Goal: Task Accomplishment & Management: Manage account settings

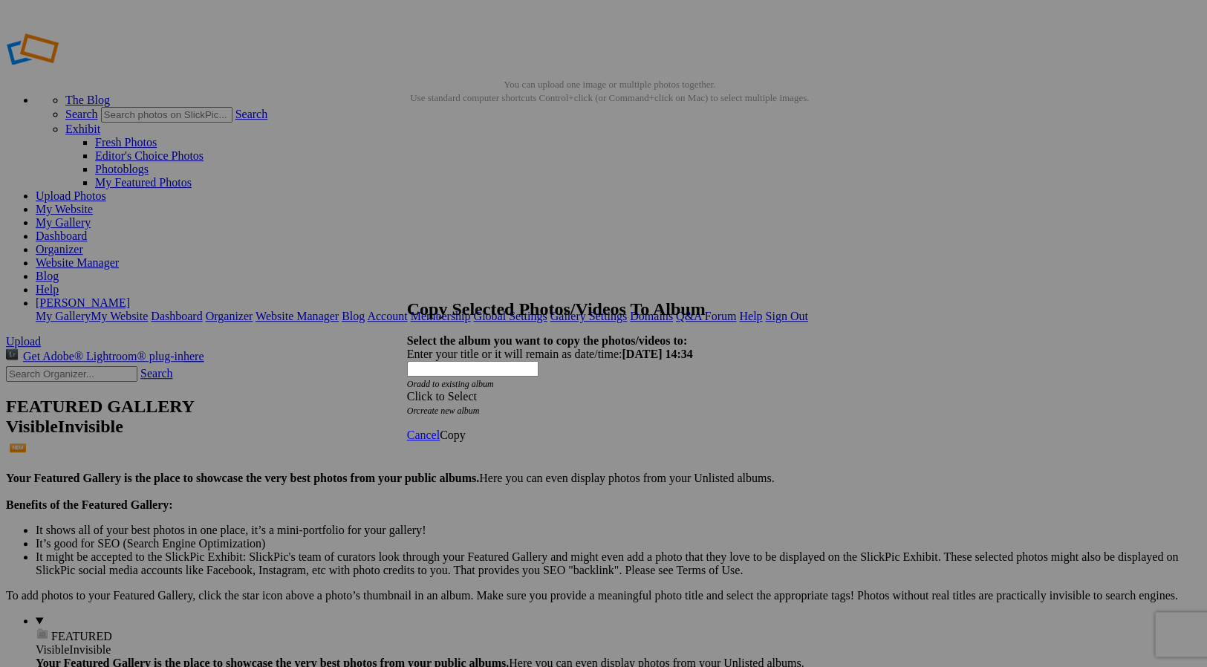
click at [407, 390] on span at bounding box center [407, 396] width 0 height 13
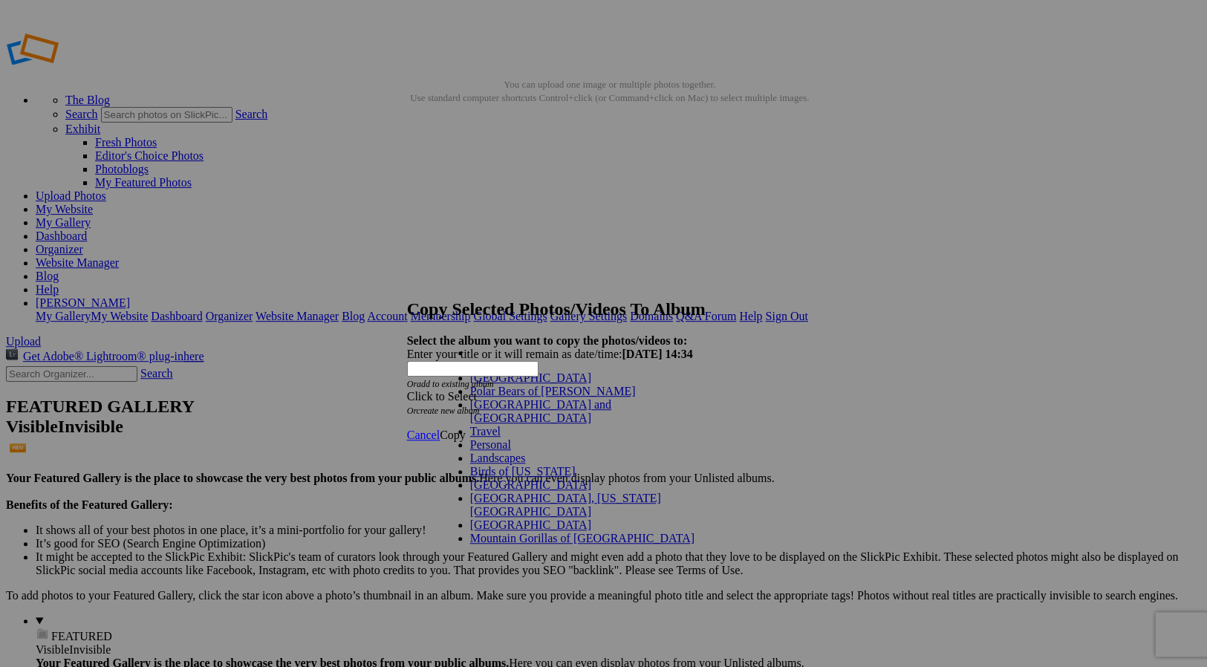
click at [440, 429] on span "Cancel" at bounding box center [423, 435] width 33 height 13
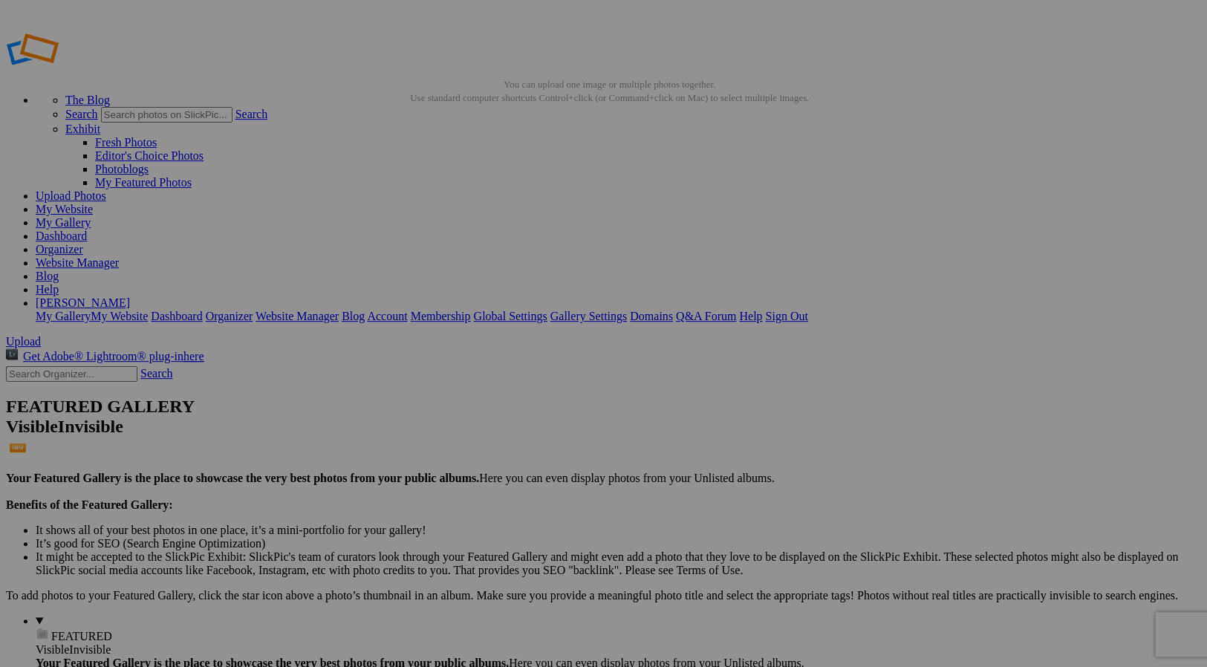
click at [451, 398] on span "Cancel" at bounding box center [434, 404] width 33 height 13
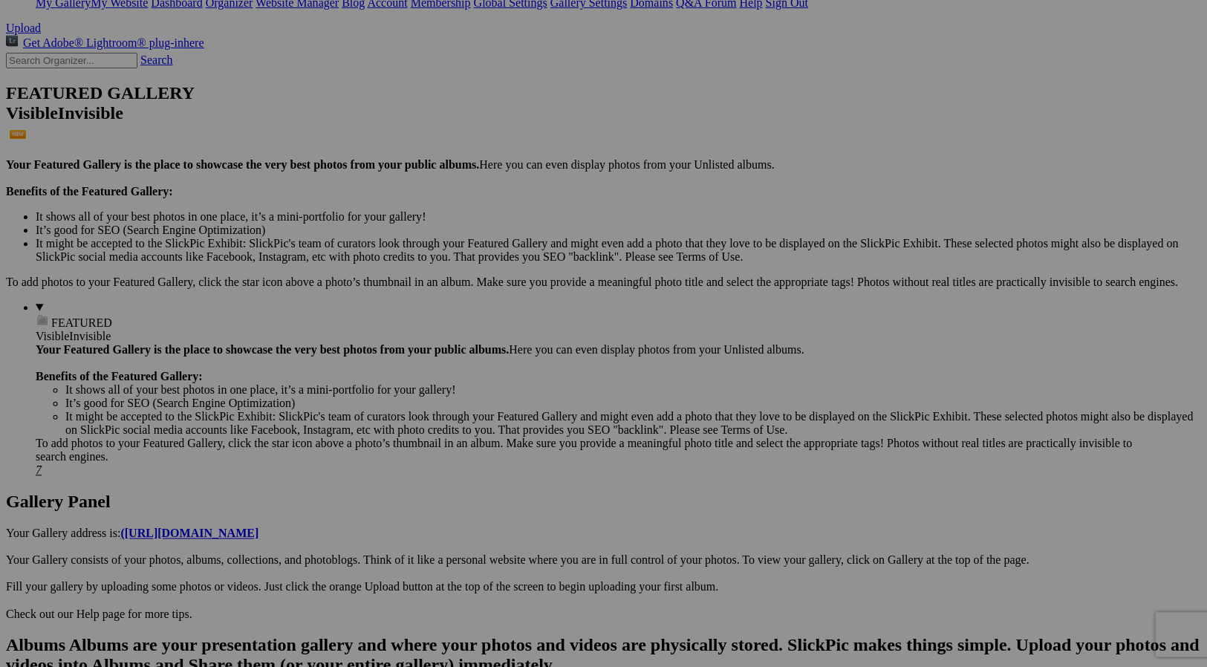
scroll to position [313, 0]
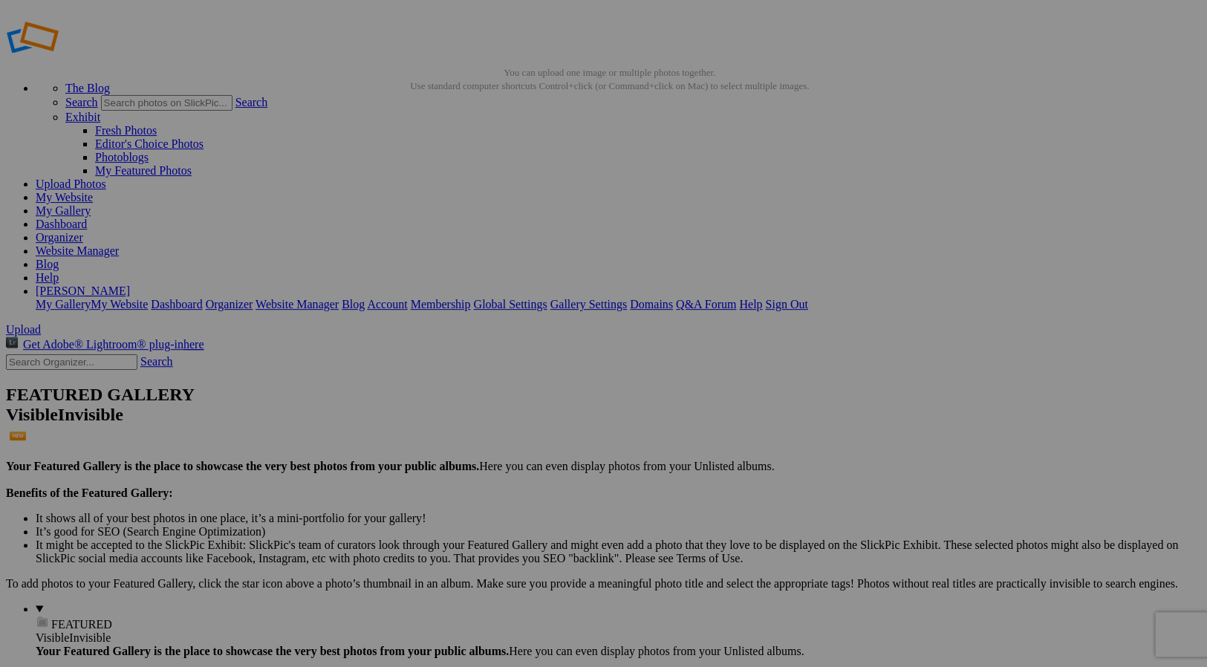
scroll to position [13, 0]
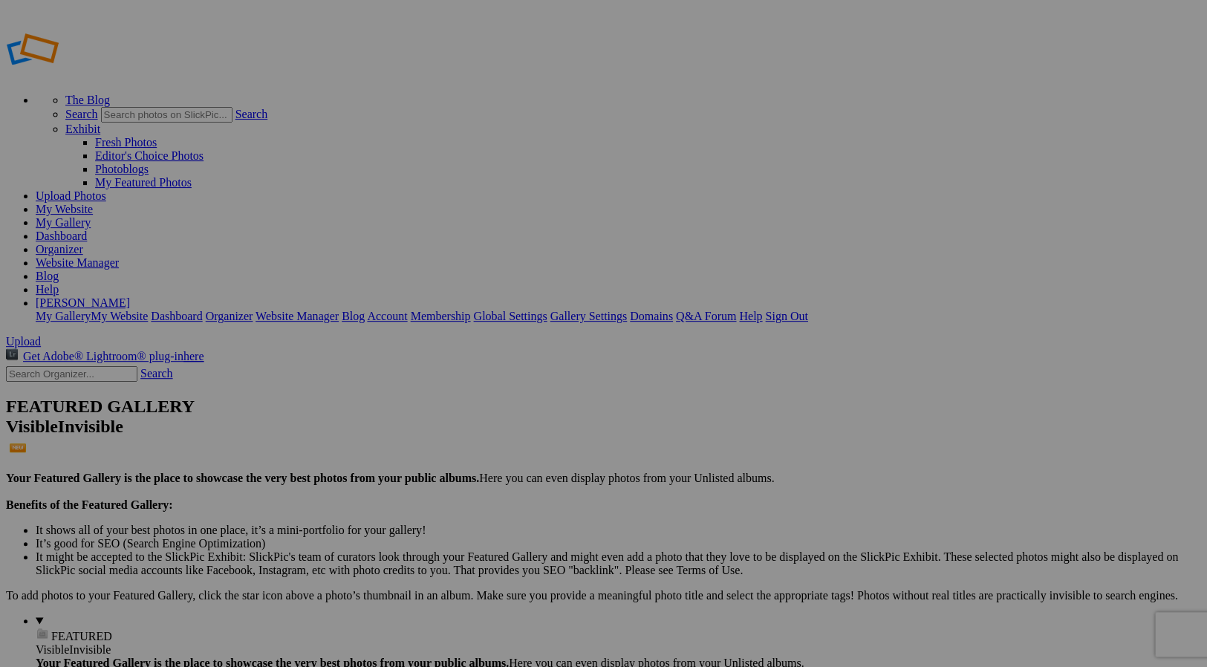
click at [91, 216] on link "My Gallery" at bounding box center [63, 222] width 55 height 13
click at [422, 218] on img at bounding box center [413, 222] width 111 height 88
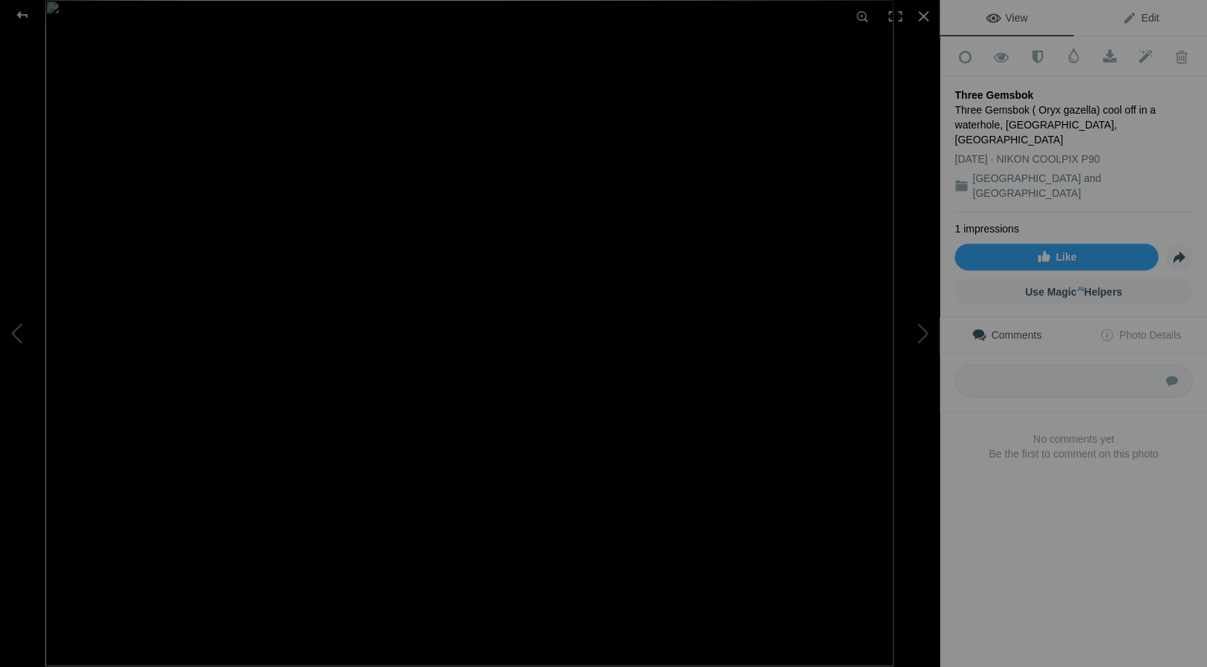
click at [1151, 15] on span "Edit" at bounding box center [1140, 18] width 37 height 12
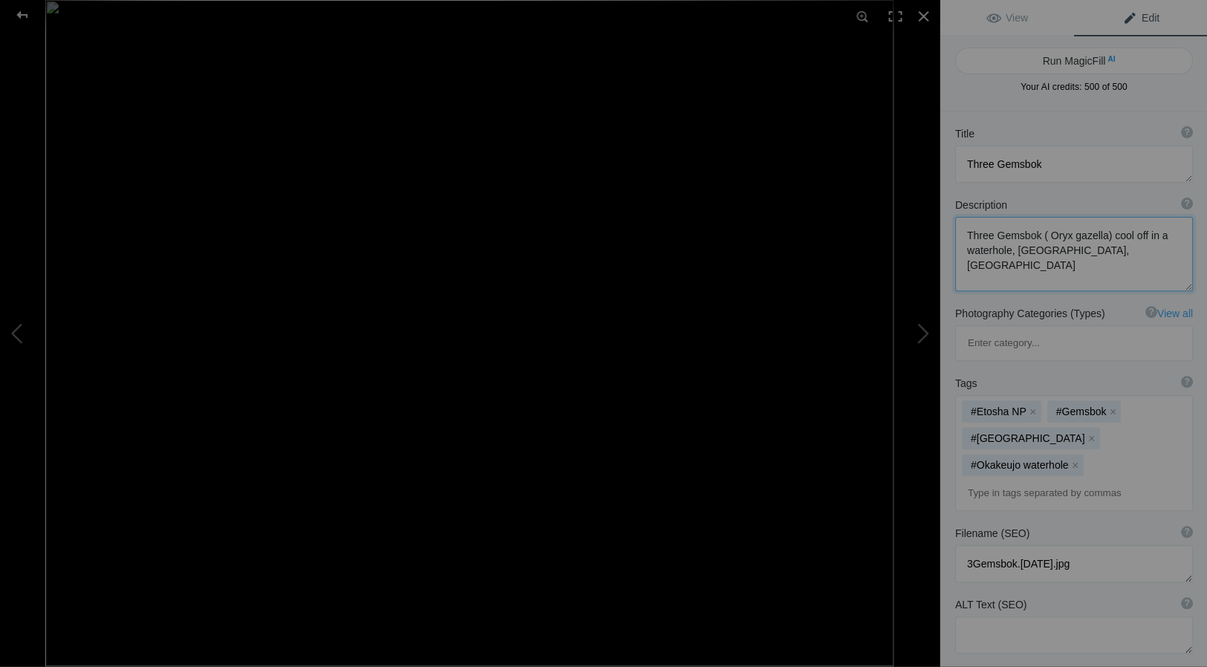
drag, startPoint x: 1143, startPoint y: 233, endPoint x: 1012, endPoint y: 250, distance: 131.8
click at [1012, 250] on textarea at bounding box center [1074, 254] width 238 height 74
click at [1045, 163] on textarea at bounding box center [1074, 164] width 238 height 37
paste textarea "n a waterhole,"
click at [1039, 163] on textarea at bounding box center [1074, 164] width 238 height 37
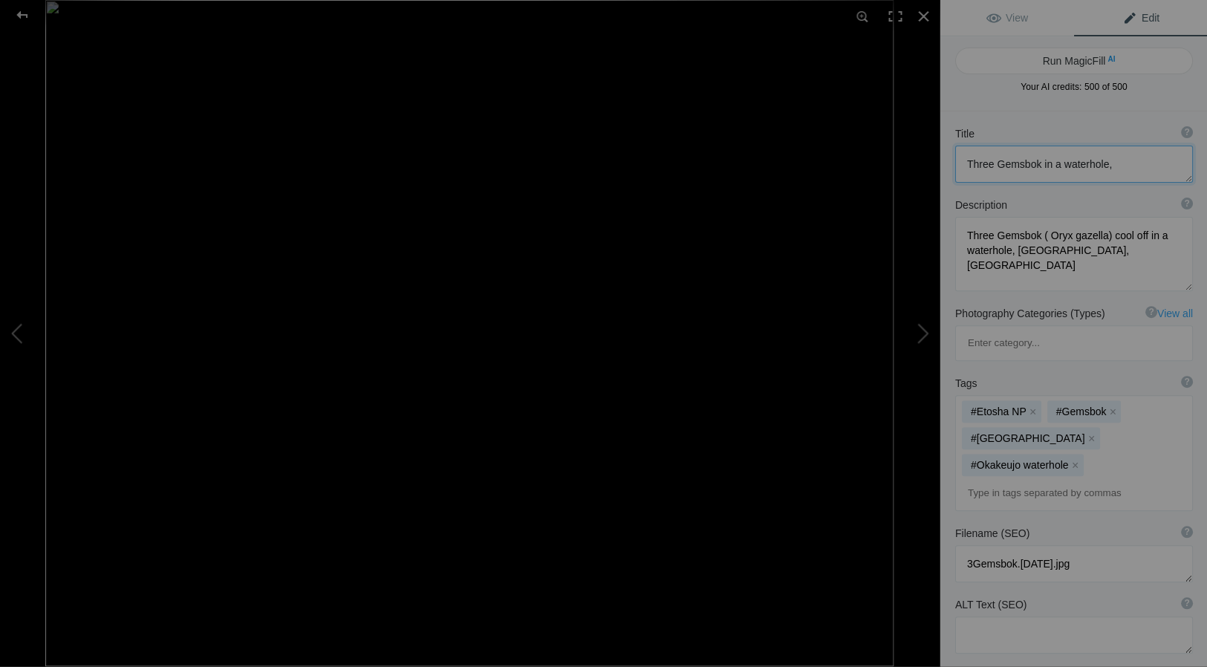
drag, startPoint x: 1104, startPoint y: 166, endPoint x: 1125, endPoint y: 166, distance: 20.8
click at [1104, 166] on textarea at bounding box center [1074, 164] width 238 height 37
type textarea "Three Gemsbok in a waterhole"
drag, startPoint x: 967, startPoint y: 235, endPoint x: 1184, endPoint y: 253, distance: 217.7
click at [1184, 253] on textarea at bounding box center [1074, 254] width 238 height 74
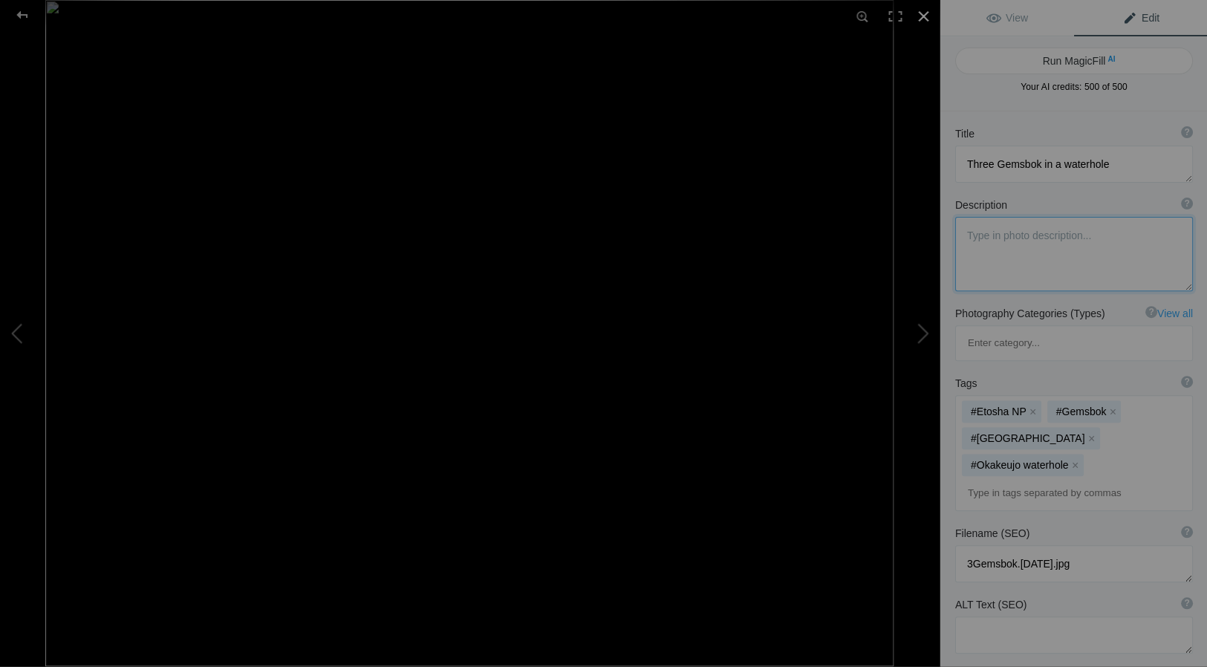
click at [922, 14] on div at bounding box center [923, 16] width 33 height 33
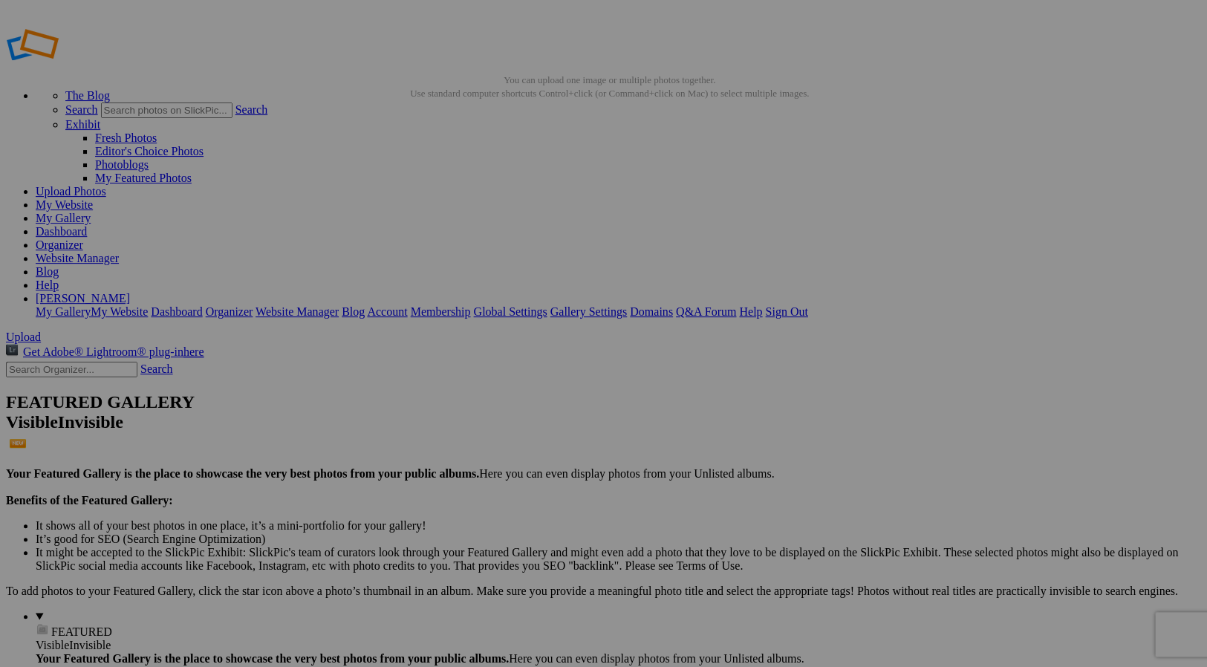
scroll to position [5, 0]
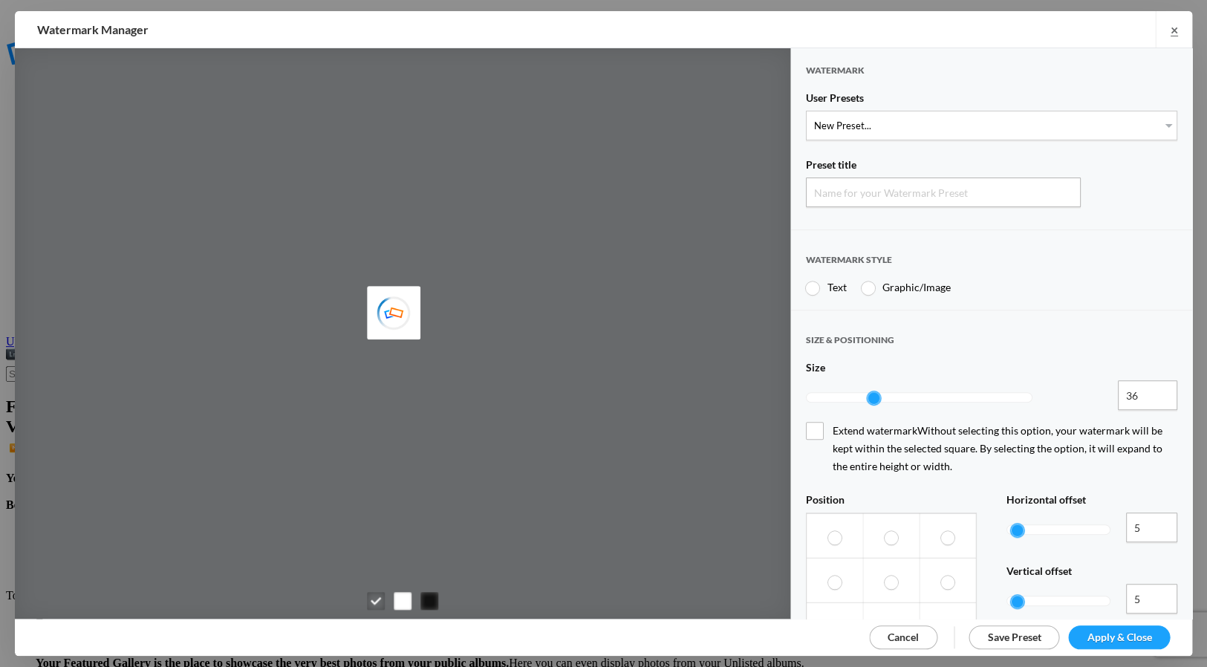
type input "Watermark-10/11/2025"
radio input "true"
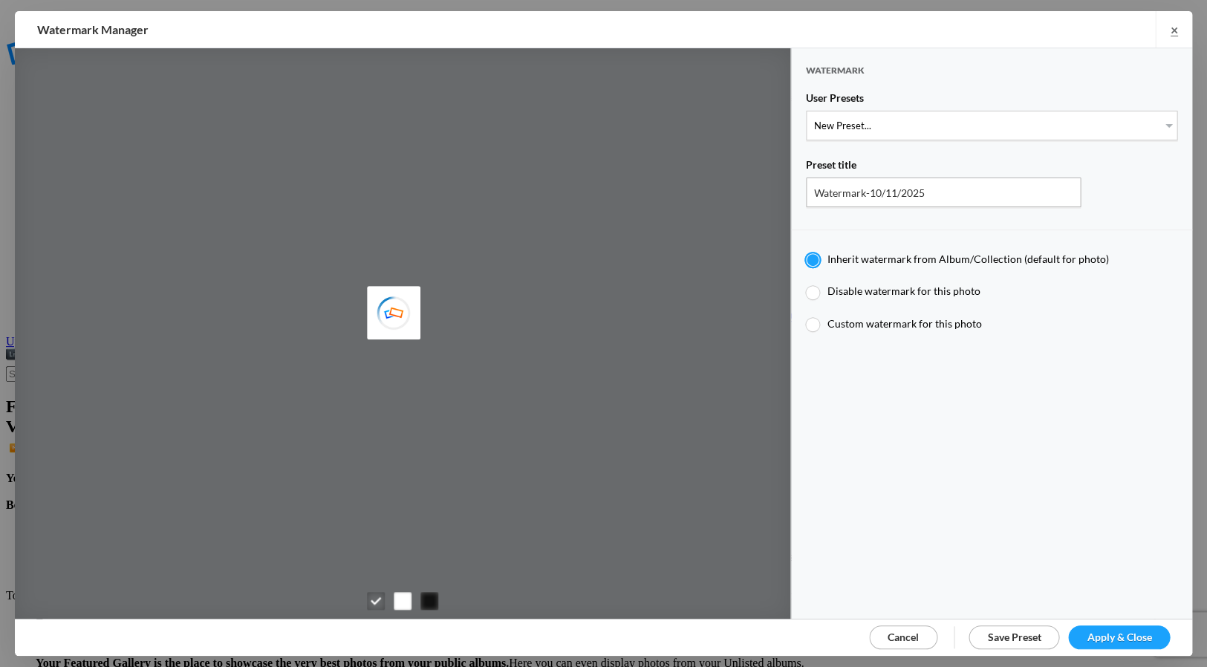
type input "JimLiskovec"
type input "Watermark-7/22/2025"
type input "[PERSON_NAME]"
radio input "false"
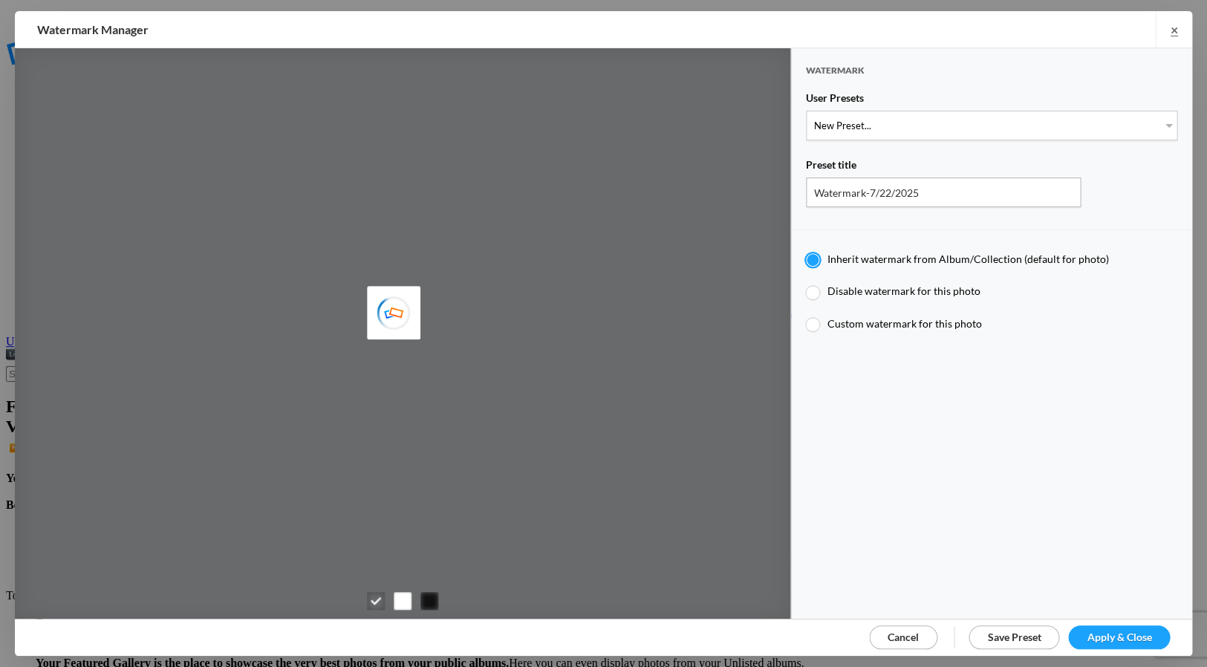
radio input "true"
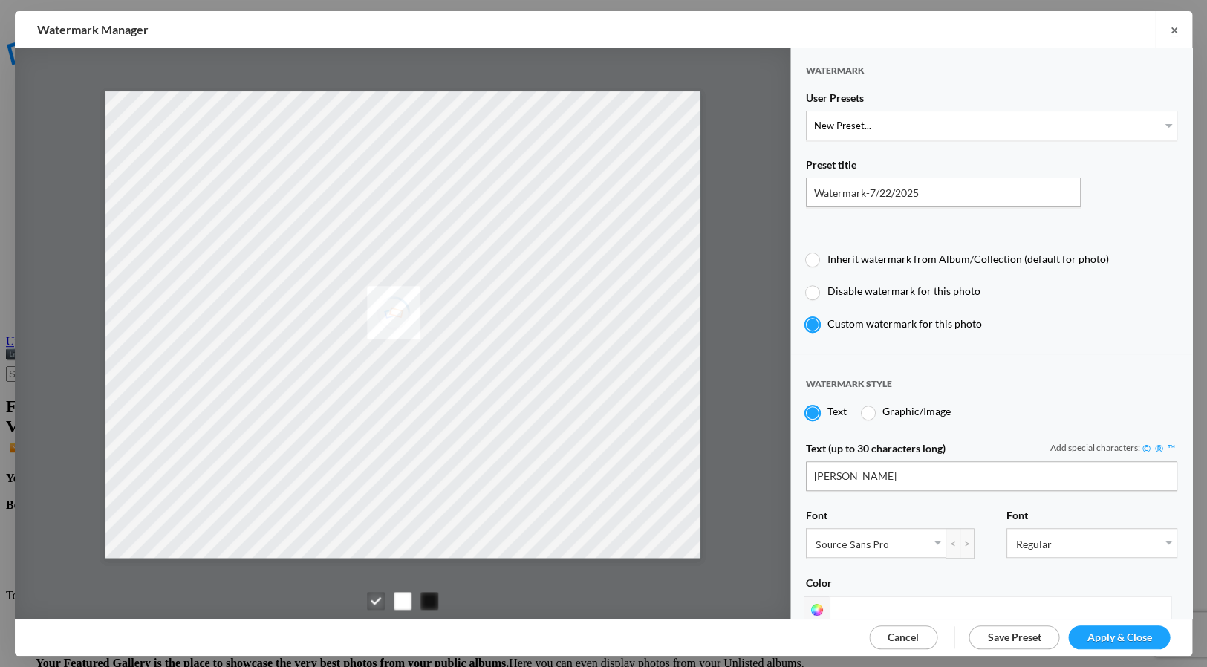
drag, startPoint x: 888, startPoint y: 629, endPoint x: 877, endPoint y: 625, distance: 11.0
click at [888, 631] on span "Cancel" at bounding box center [903, 637] width 31 height 13
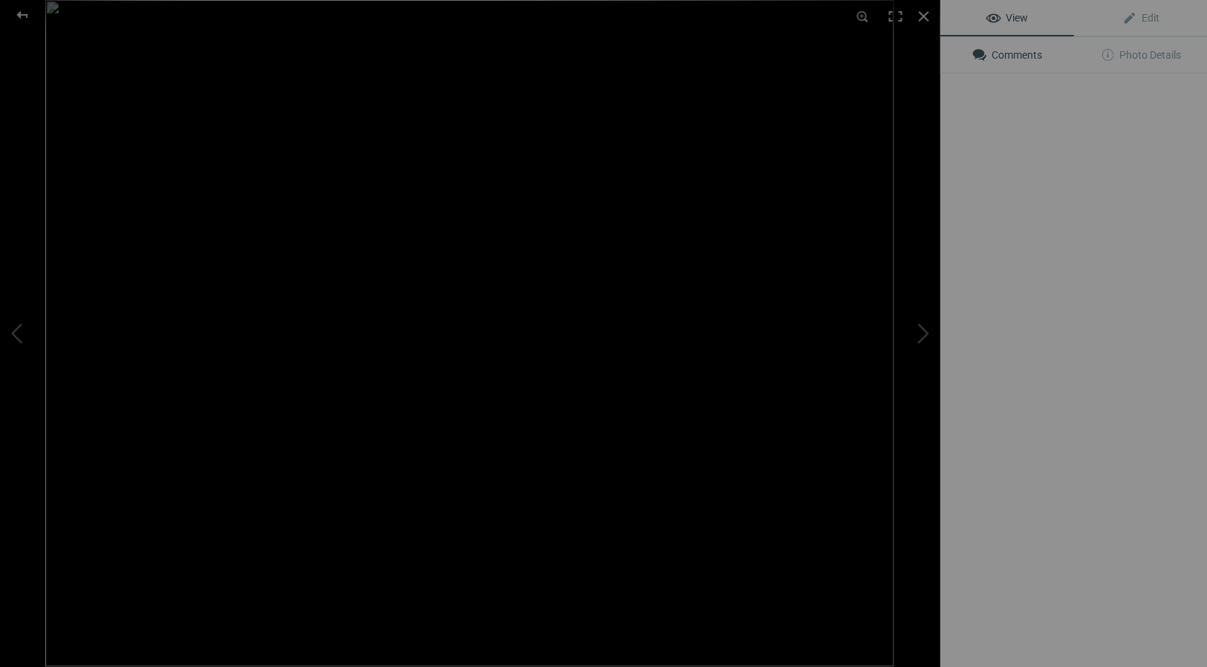
click at [424, 246] on img at bounding box center [469, 333] width 848 height 666
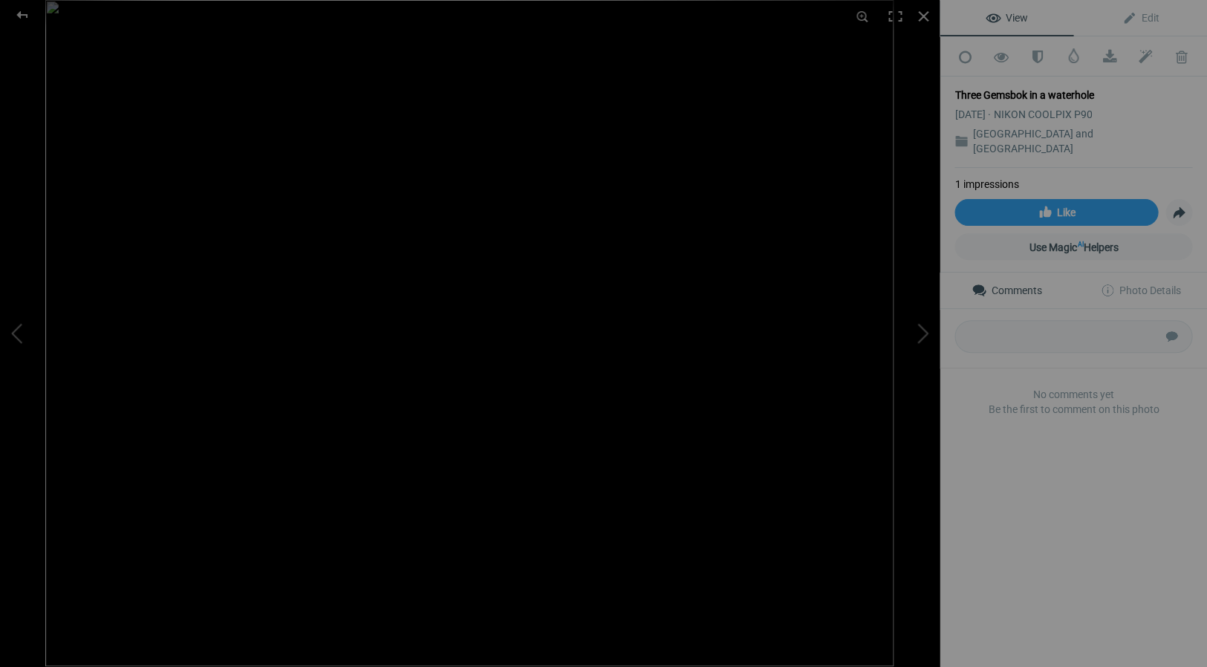
click at [1094, 91] on div "Three Gemsbok in a waterhole" at bounding box center [1074, 95] width 238 height 15
click at [1146, 17] on span "Edit" at bounding box center [1140, 18] width 37 height 12
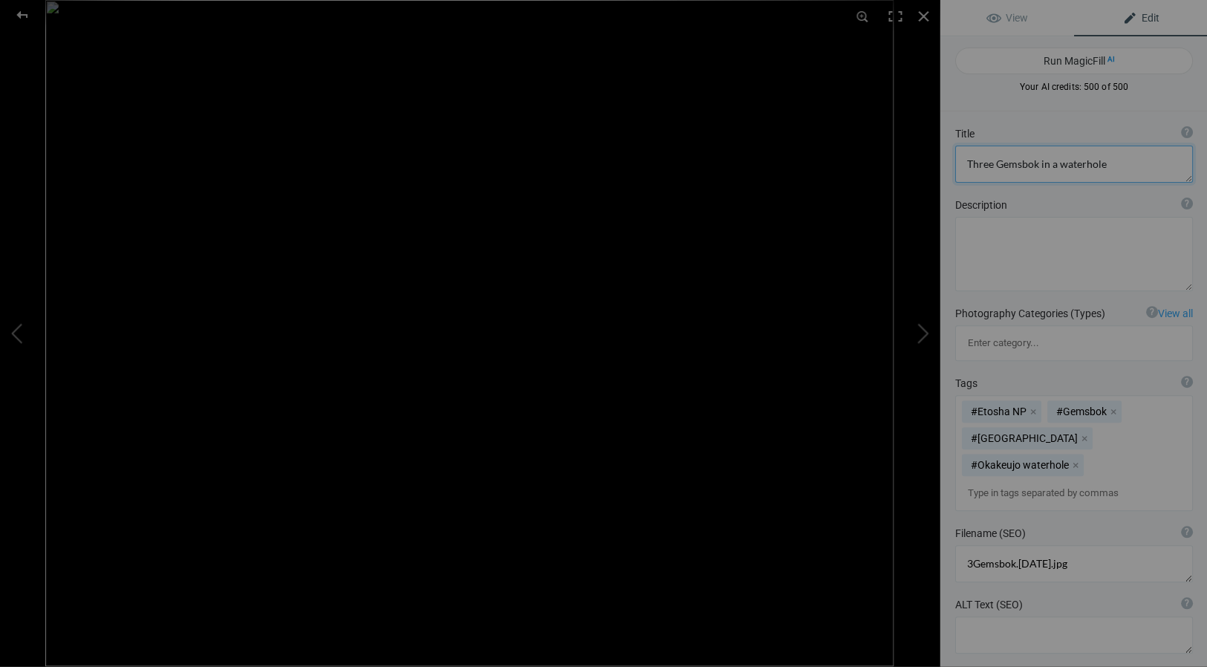
click at [1102, 165] on textarea at bounding box center [1074, 164] width 238 height 37
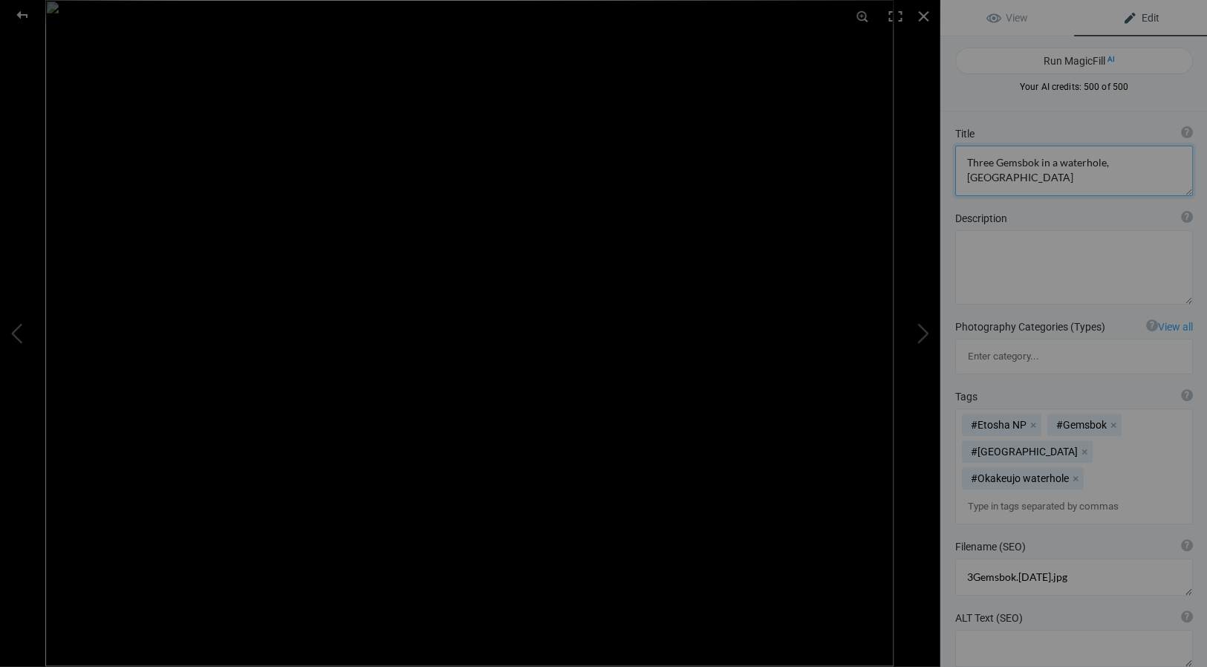
type textarea "Three Gemsbok in a waterhole, Etosha National Park"
drag, startPoint x: 1149, startPoint y: 18, endPoint x: 1141, endPoint y: 28, distance: 12.8
click at [1149, 18] on span "Edit" at bounding box center [1140, 18] width 37 height 12
click at [921, 13] on div at bounding box center [923, 16] width 33 height 33
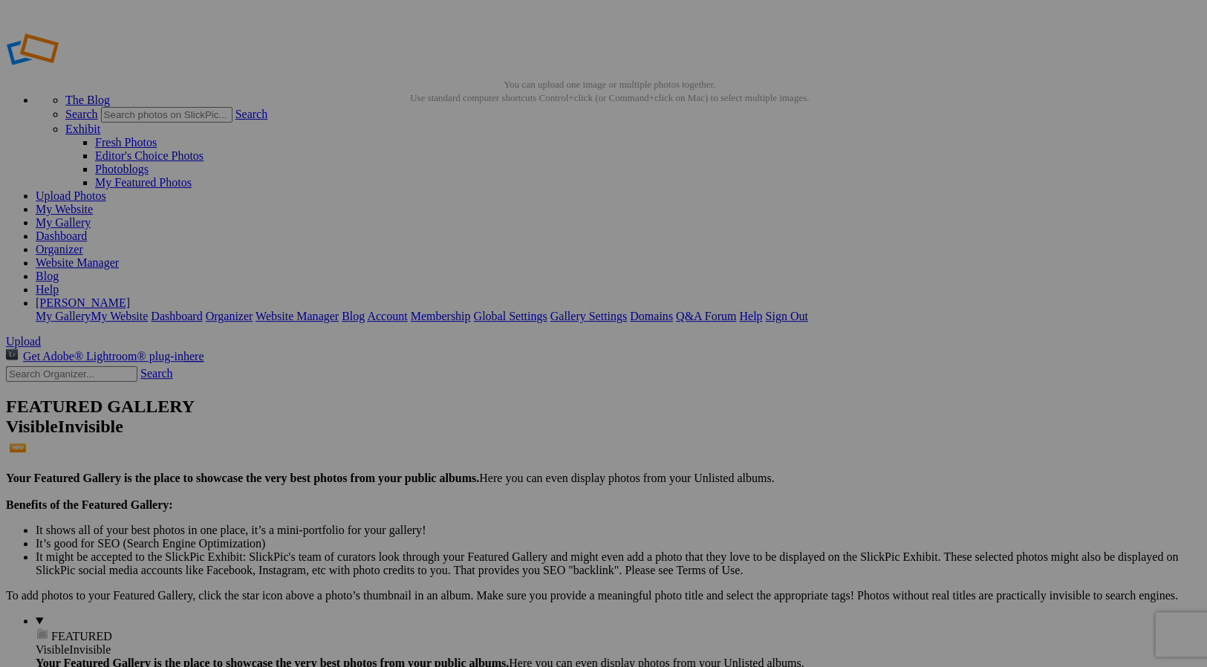
click at [91, 216] on link "My Gallery" at bounding box center [63, 222] width 55 height 13
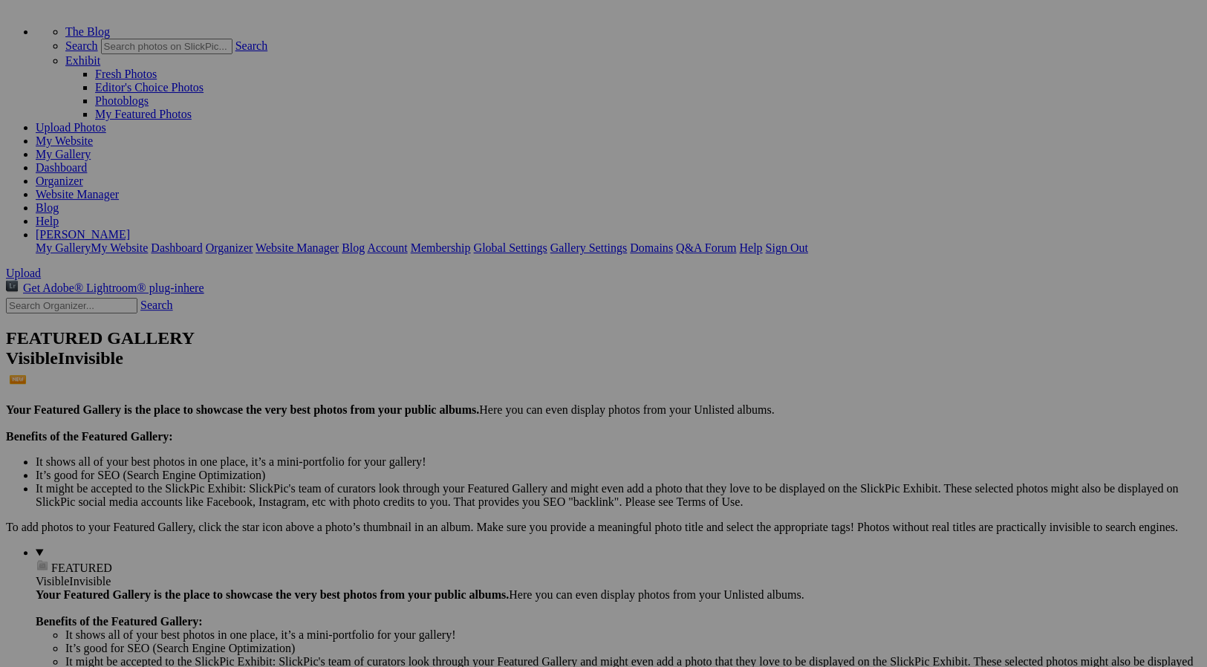
scroll to position [68, 0]
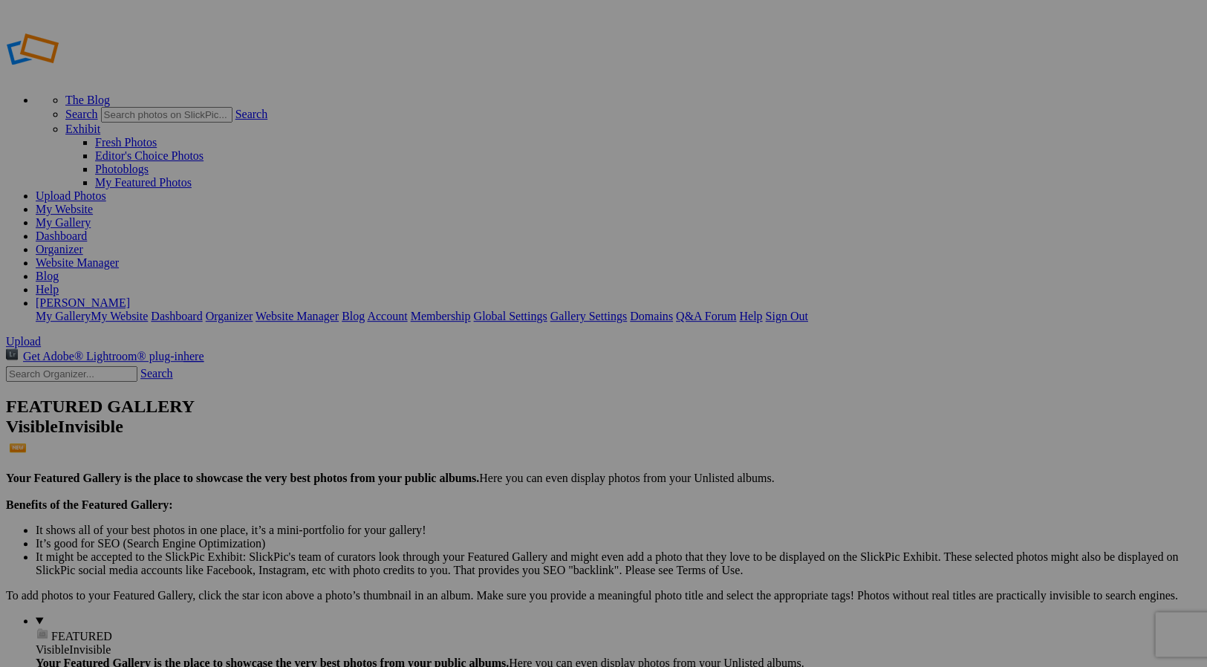
click at [51, 630] on span "FEATURED" at bounding box center [81, 636] width 61 height 13
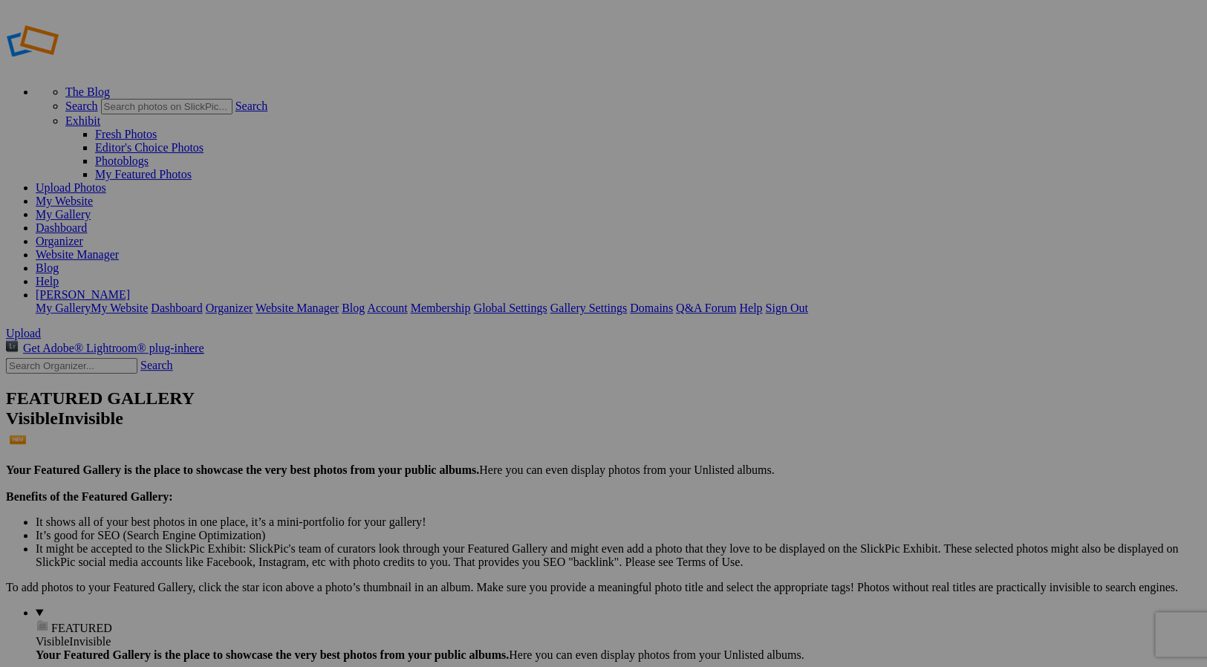
scroll to position [7, 0]
click at [762, 302] on link "Help" at bounding box center [750, 308] width 23 height 13
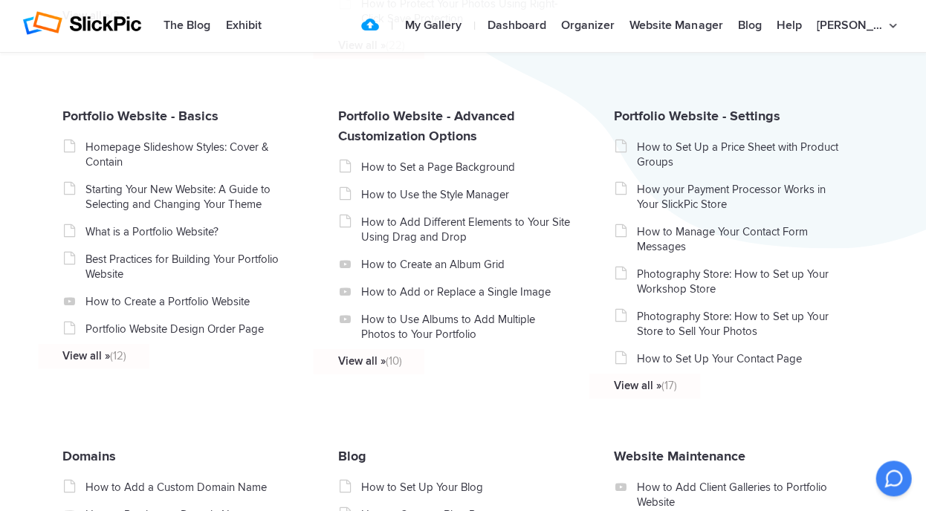
scroll to position [608, 0]
click at [777, 284] on link "Photography Store: How to Set up Your Workshop Store" at bounding box center [741, 281] width 210 height 30
click at [710, 334] on link "Photography Store: How to Set up Your Store to Sell Your Photos" at bounding box center [741, 323] width 210 height 30
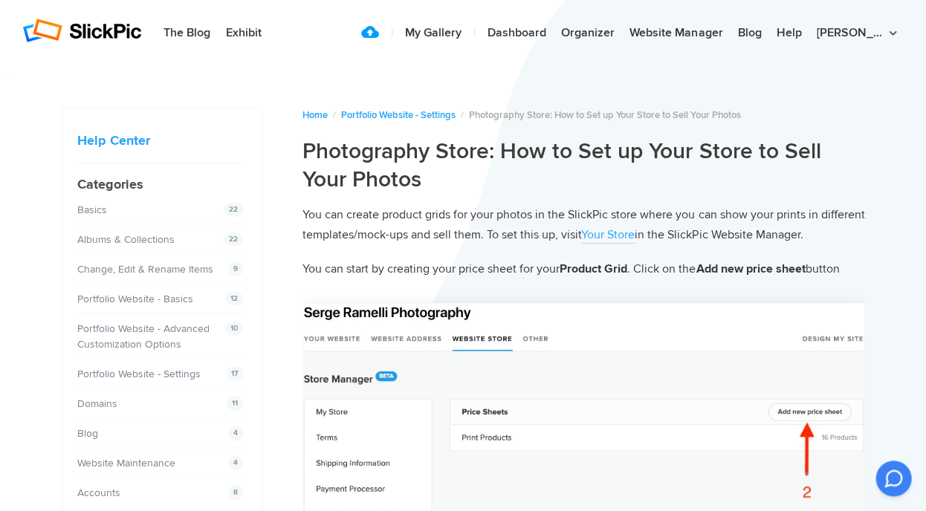
click at [634, 234] on link "Your Store" at bounding box center [607, 235] width 53 height 16
